Goal: Information Seeking & Learning: Learn about a topic

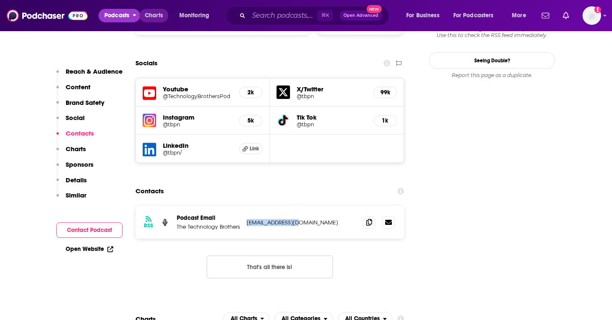
scroll to position [960, 0]
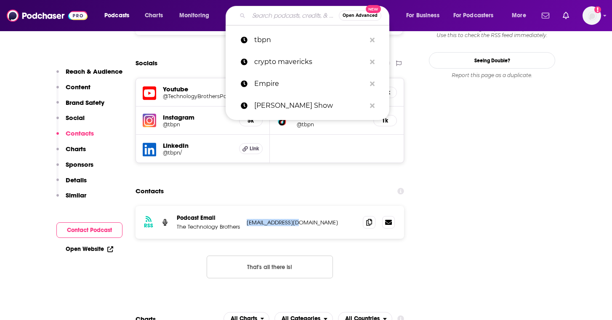
click at [264, 14] on input "Search podcasts, credits, & more..." at bounding box center [294, 15] width 90 height 13
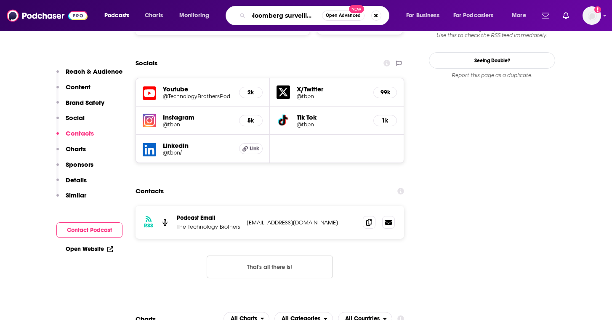
type input "bloomberg surveillance"
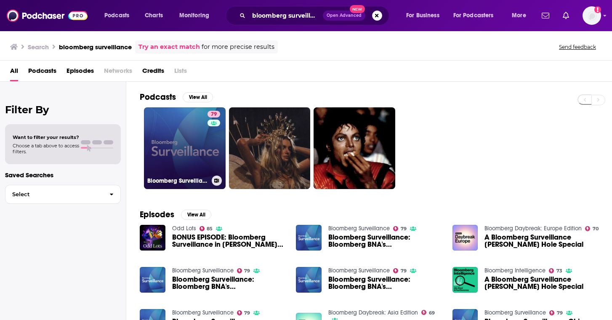
click at [179, 146] on link "79 Bloomberg Surveillance" at bounding box center [185, 148] width 82 height 82
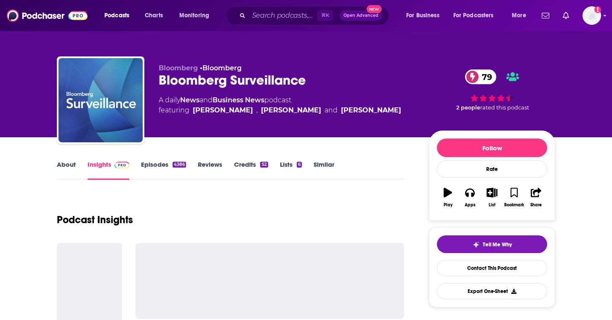
click at [221, 196] on div "Podcast Insights" at bounding box center [230, 214] width 347 height 43
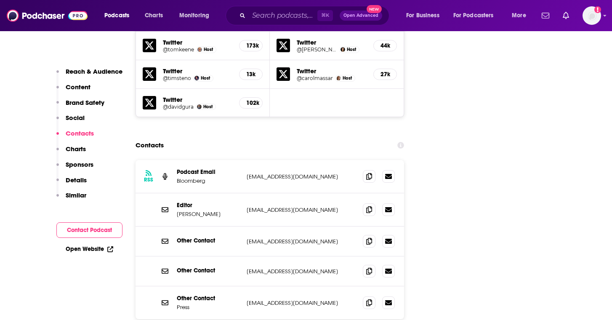
scroll to position [1061, 0]
